Goal: Task Accomplishment & Management: Manage account settings

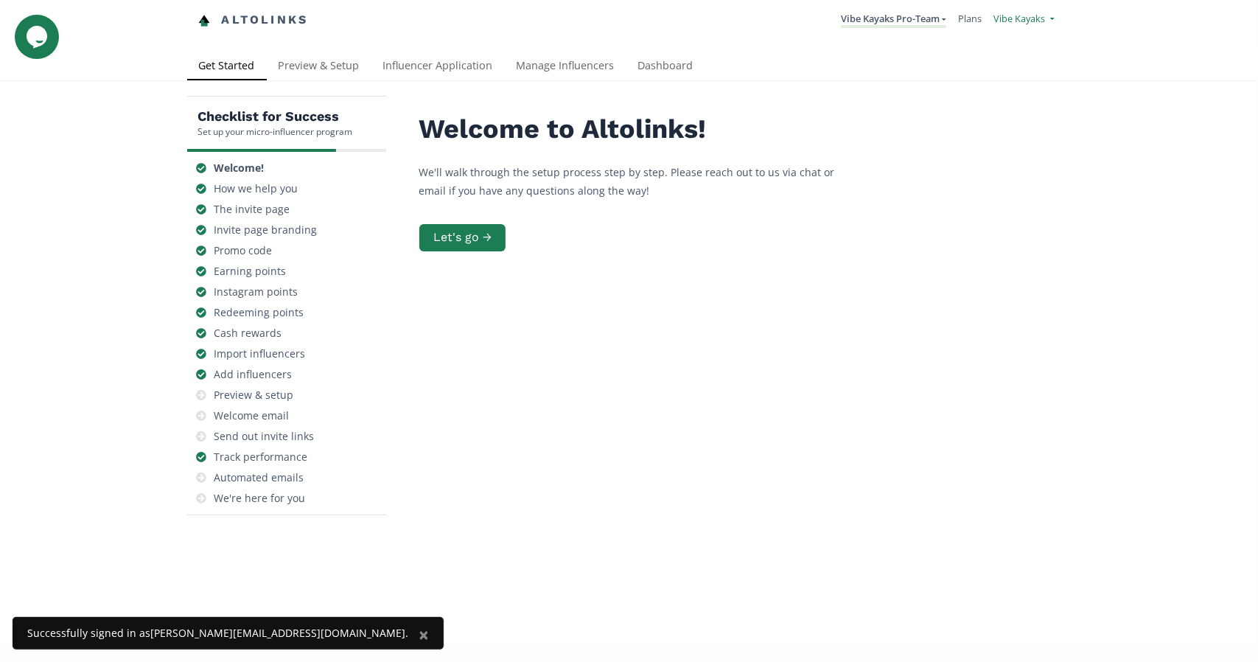
click at [1012, 13] on span "Vibe Kayaks" at bounding box center [1019, 18] width 52 height 13
click at [960, 120] on link "Manage Team Users" at bounding box center [991, 120] width 125 height 25
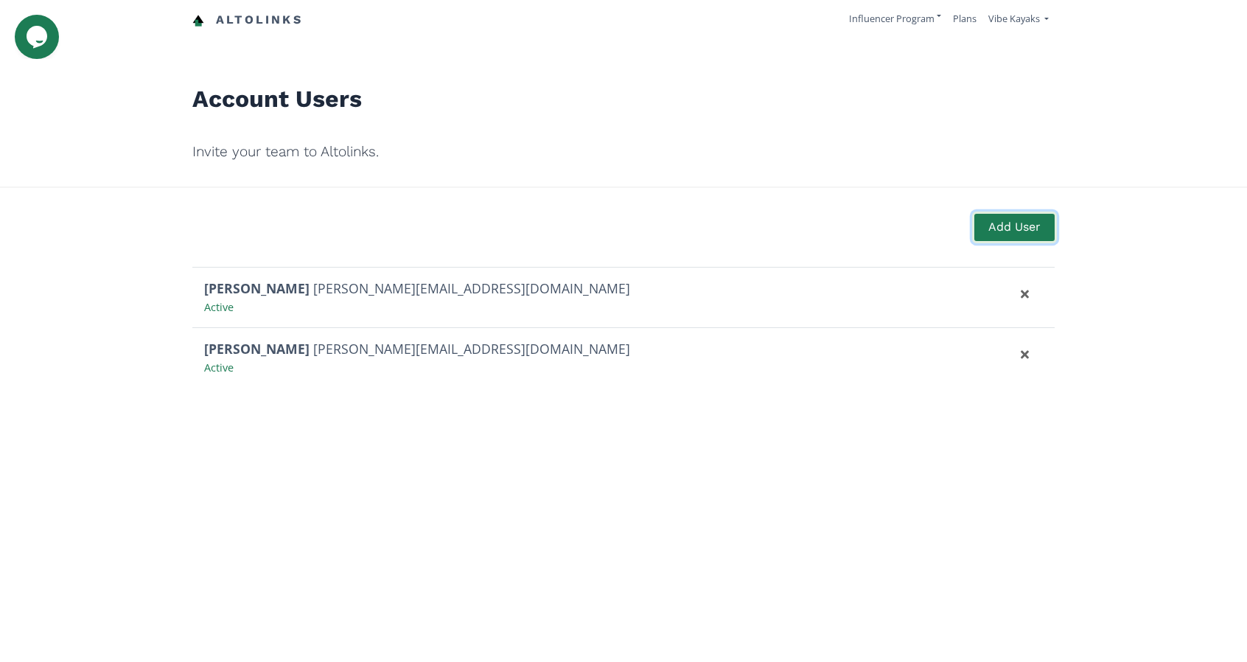
click at [998, 225] on button "Add User" at bounding box center [1014, 227] width 85 height 32
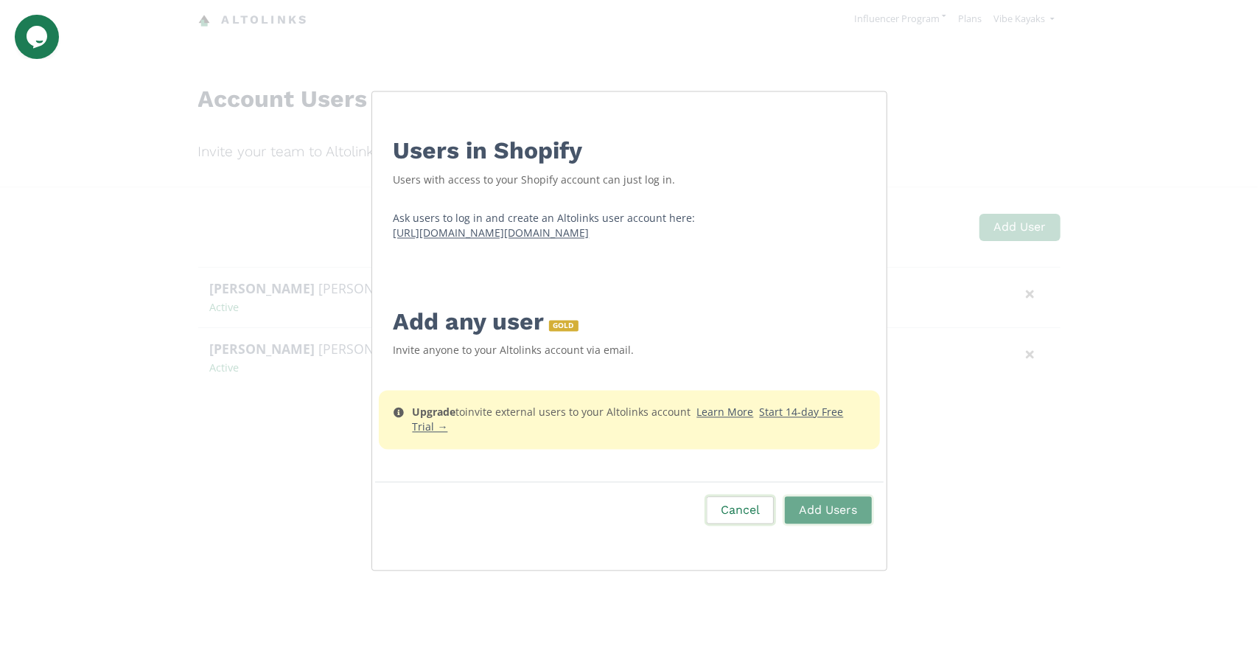
click at [759, 499] on button "Cancel" at bounding box center [739, 510] width 71 height 32
